Goal: Check status

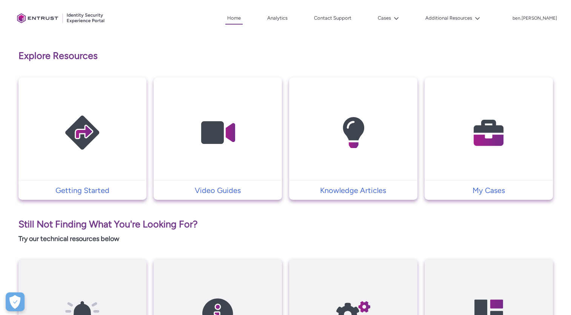
scroll to position [140, 0]
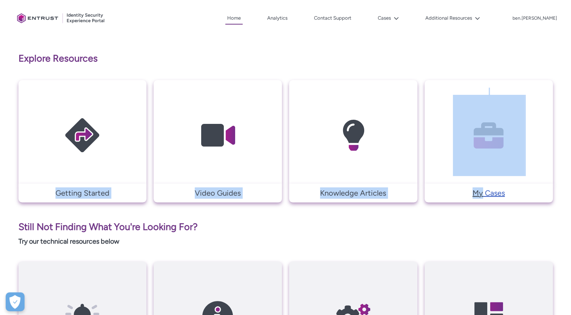
drag, startPoint x: 483, startPoint y: 179, endPoint x: 483, endPoint y: 191, distance: 12.1
click at [483, 191] on tbody "Getting Started Video Guides Knowledge Articles My Cases" at bounding box center [285, 141] width 534 height 122
click at [483, 191] on p "My Cases" at bounding box center [488, 192] width 121 height 11
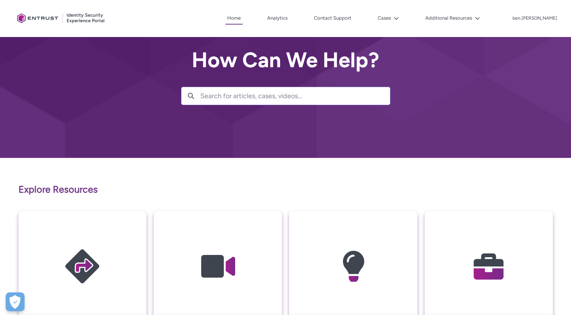
scroll to position [9, 0]
click at [401, 20] on button "Cases" at bounding box center [388, 17] width 25 height 11
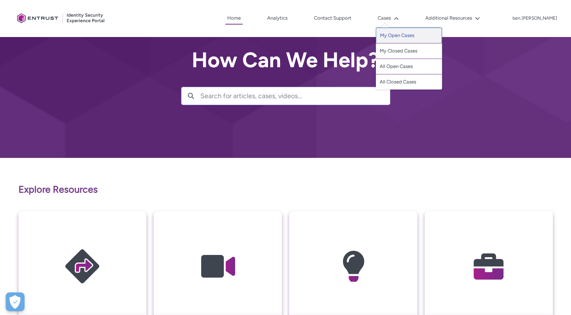
click at [421, 34] on link "My Open Cases" at bounding box center [409, 36] width 66 height 16
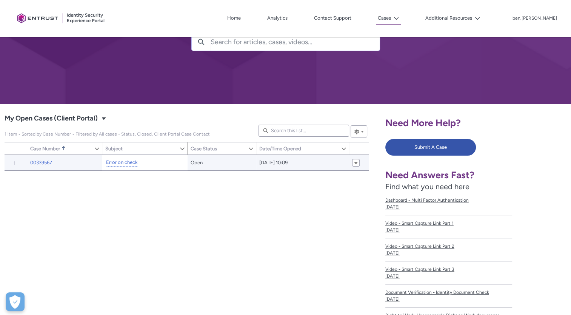
scroll to position [63, 0]
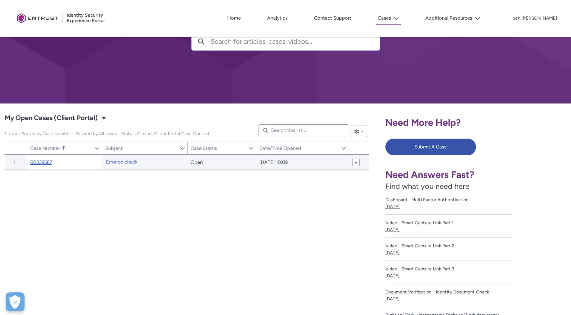
click at [51, 162] on link "00339567" at bounding box center [41, 162] width 22 height 8
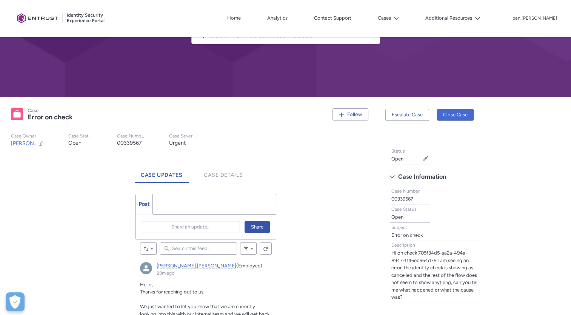
scroll to position [45, 0]
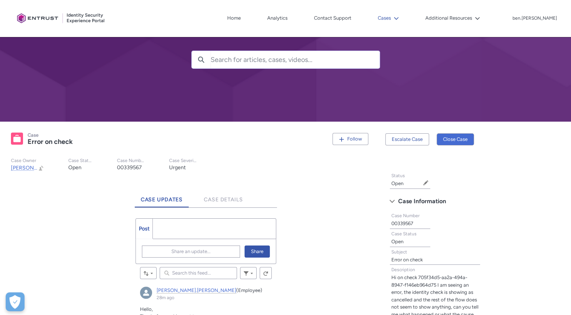
click at [401, 18] on button "Cases" at bounding box center [388, 17] width 25 height 11
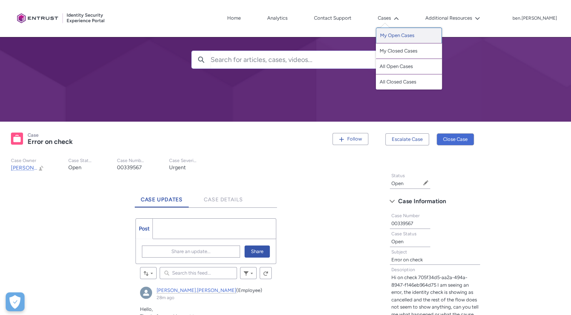
click at [412, 31] on link "My Open Cases" at bounding box center [409, 36] width 66 height 16
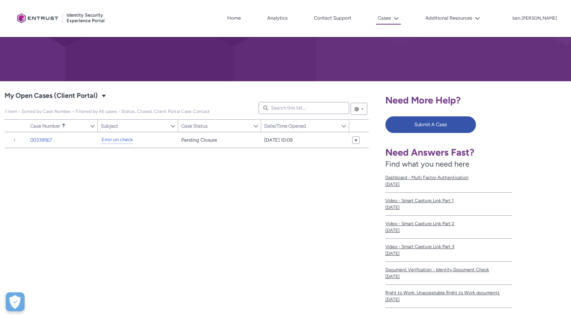
scroll to position [86, 0]
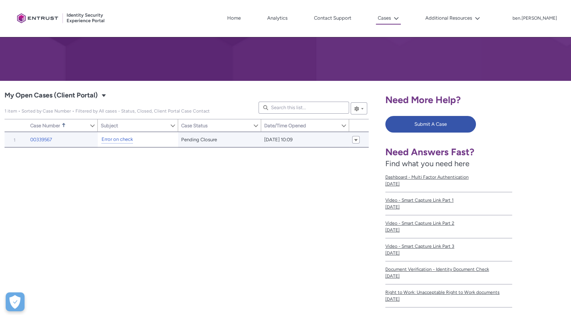
click at [150, 136] on div "Error on check" at bounding box center [134, 139] width 67 height 9
click at [48, 141] on link "00339567" at bounding box center [41, 140] width 22 height 8
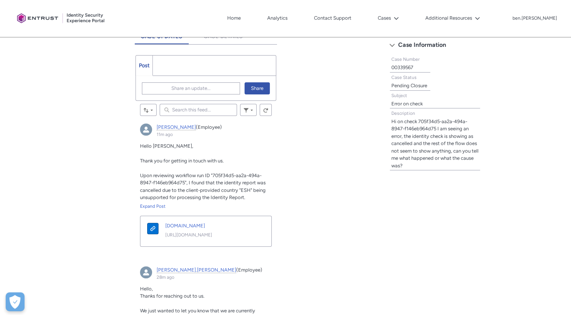
scroll to position [209, 0]
click at [248, 188] on span "Upon reviewing workflow run ID "705f34d5-aa2a-494a-8947-f146eb964d75", I found …" at bounding box center [203, 186] width 126 height 28
copy span "ESH"
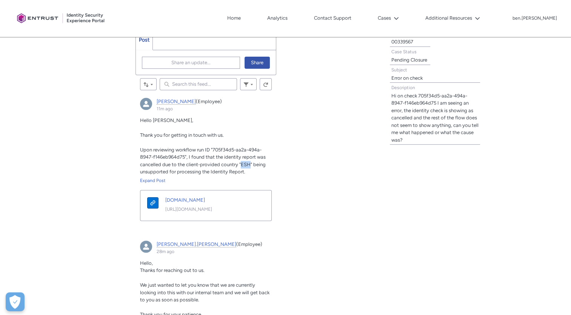
scroll to position [240, 0]
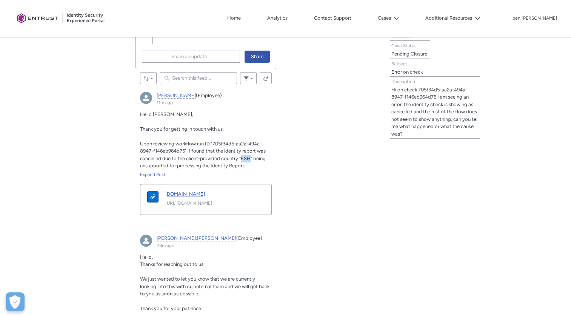
click at [209, 192] on link "[DOMAIN_NAME]" at bounding box center [210, 194] width 90 height 8
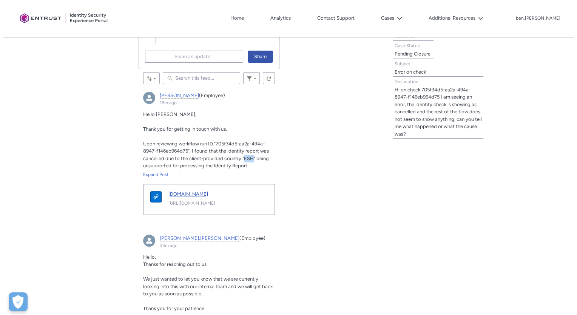
scroll to position [0, 0]
